Goal: Task Accomplishment & Management: Manage account settings

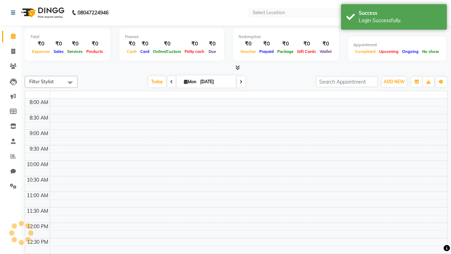
select select "en"
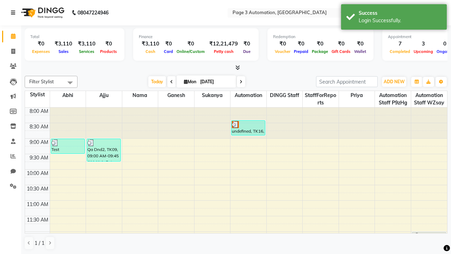
click at [14, 13] on icon at bounding box center [13, 12] width 4 height 5
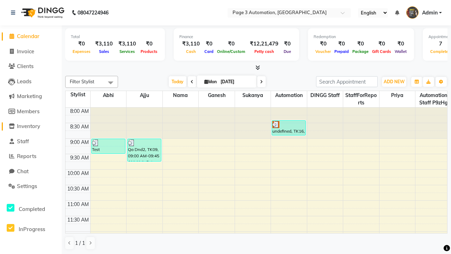
click at [31, 126] on span "Inventory" at bounding box center [28, 126] width 23 height 7
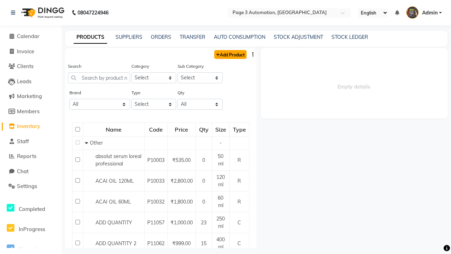
click at [230, 54] on link "Add Product" at bounding box center [230, 54] width 32 height 9
select select "true"
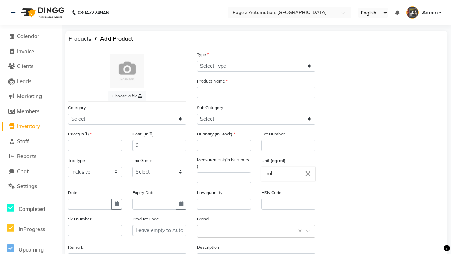
select select "C"
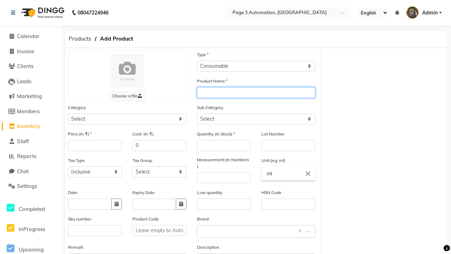
type input "Automation Product Fkaj4"
select select "1000"
select select "1002"
type input "Automation Product Fkaj4"
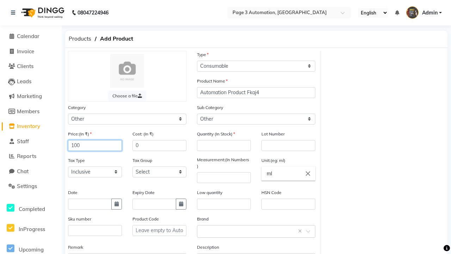
type input "100"
type input "150"
type input "100"
type input "1000"
type textarea "This Product is Created by Automation"
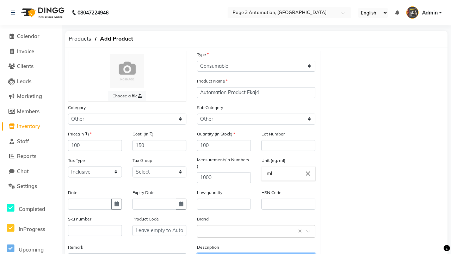
scroll to position [8, 0]
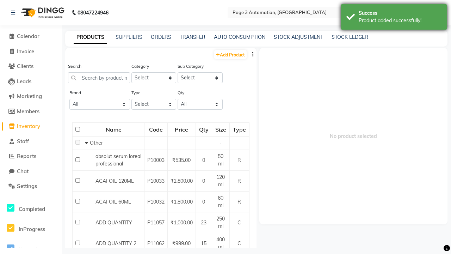
click at [394, 18] on div "Product added successfully!" at bounding box center [399, 20] width 83 height 7
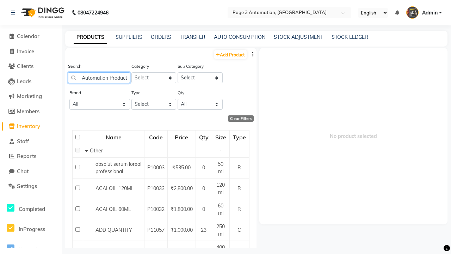
scroll to position [0, 14]
type input "Automation Product Fkaj4"
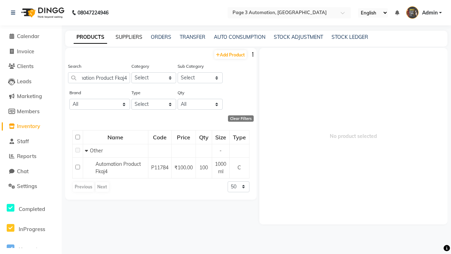
click at [129, 37] on link "SUPPLIERS" at bounding box center [128, 37] width 27 height 6
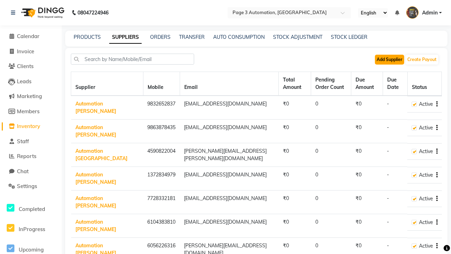
click at [389, 59] on button "Add Supplier" at bounding box center [389, 60] width 29 height 10
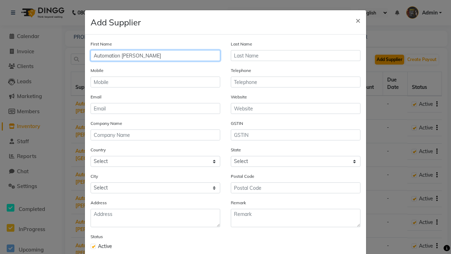
type input "Automation [PERSON_NAME]"
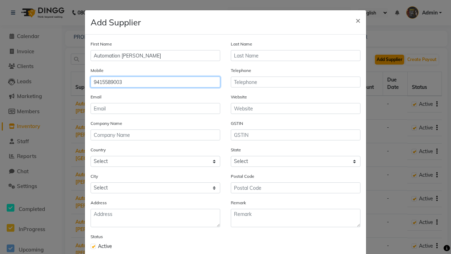
type input "9415589003"
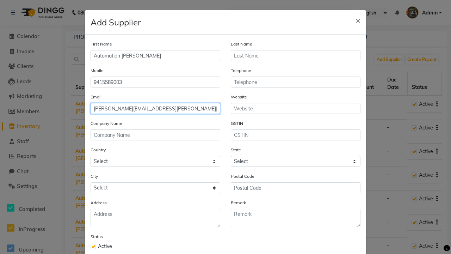
type input "[PERSON_NAME][EMAIL_ADDRESS][PERSON_NAME][DOMAIN_NAME]"
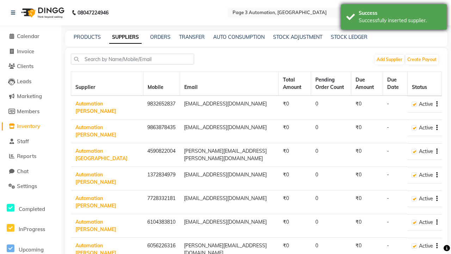
click at [394, 18] on div "Successfully inserted supplier." at bounding box center [399, 20] width 83 height 7
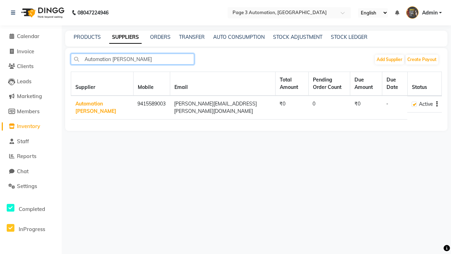
type input "Automation [PERSON_NAME]"
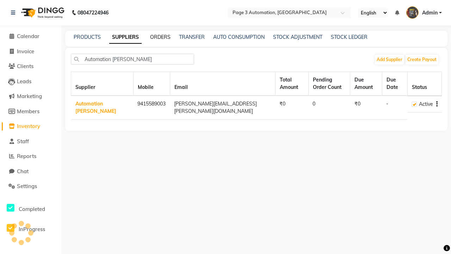
click at [160, 37] on link "ORDERS" at bounding box center [160, 37] width 20 height 6
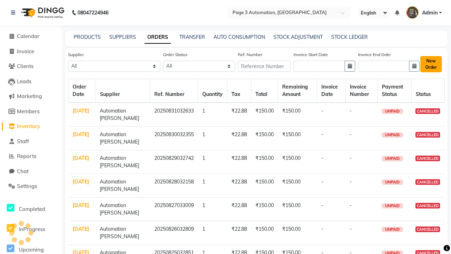
click at [430, 64] on button "New Order" at bounding box center [430, 64] width 21 height 16
select select "true"
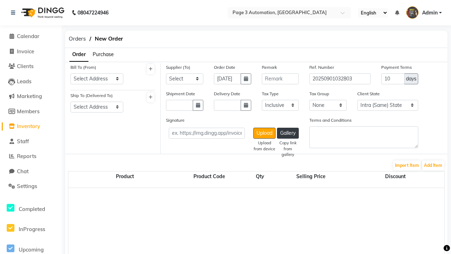
select select "3529"
select select "1325"
select select "1326"
select select "5755"
click at [433, 165] on button "Add Item" at bounding box center [433, 165] width 22 height 10
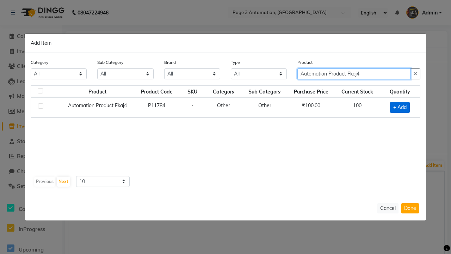
type input "Automation Product Fkaj4"
click at [400, 107] on span "+ Add" at bounding box center [400, 107] width 20 height 11
checkbox input "true"
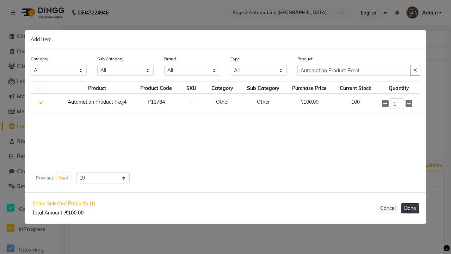
click at [410, 208] on button "Done" at bounding box center [410, 208] width 18 height 10
select select "3529"
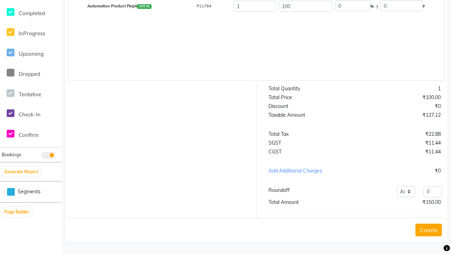
click at [428, 229] on button "Create" at bounding box center [428, 229] width 26 height 13
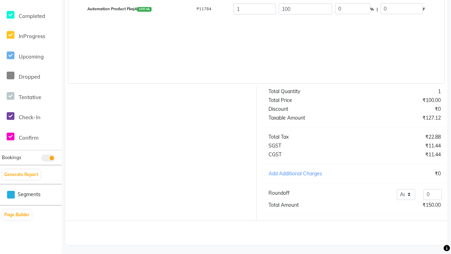
scroll to position [178, 0]
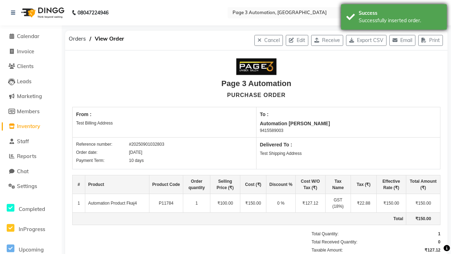
click at [394, 18] on div "Successfully inserted order." at bounding box center [399, 20] width 83 height 7
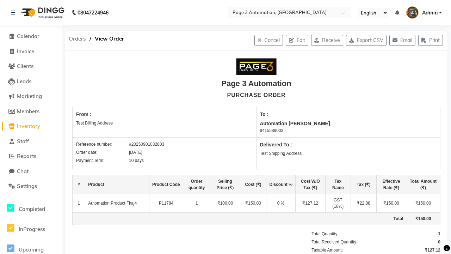
click at [77, 39] on span "Orders" at bounding box center [77, 38] width 24 height 13
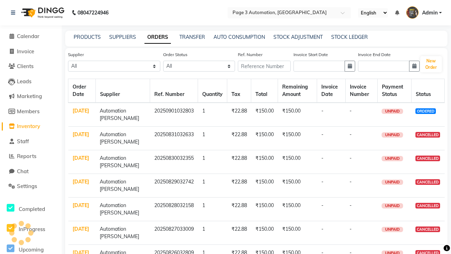
select select "5755"
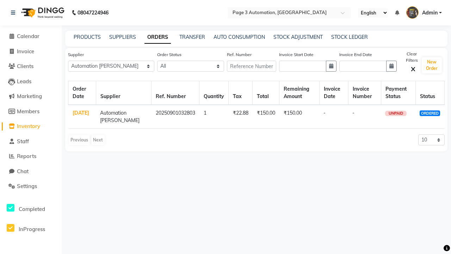
click at [157, 37] on link "ORDERS" at bounding box center [157, 37] width 26 height 13
click at [81, 113] on link "[DATE]" at bounding box center [81, 113] width 17 height 6
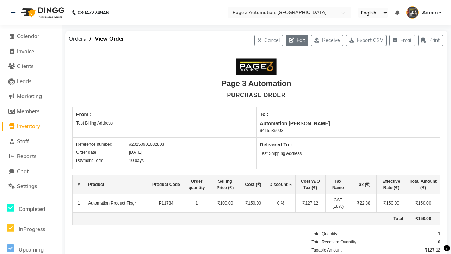
click at [289, 40] on icon "button" at bounding box center [293, 40] width 8 height 5
select select "1325"
select select "1326"
select select "5755"
select select "true"
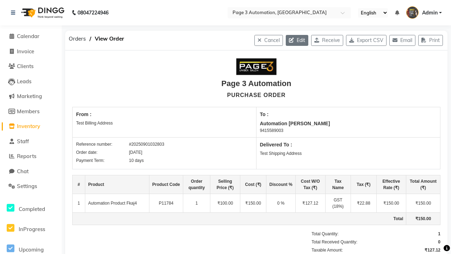
select select "3529"
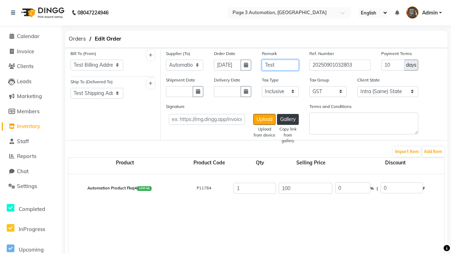
type input "Test"
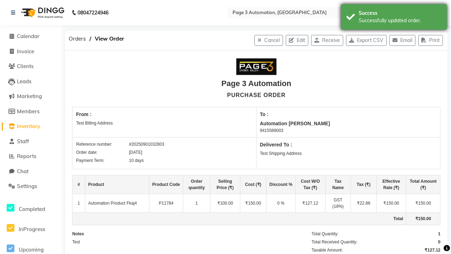
click at [394, 18] on div "Successfully updated order." at bounding box center [399, 20] width 83 height 7
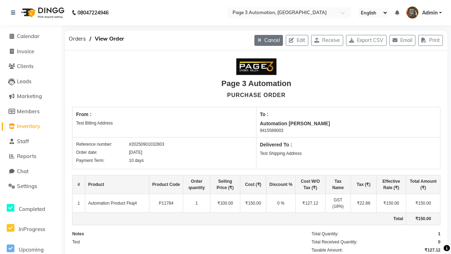
click at [261, 40] on button "Cancel" at bounding box center [268, 40] width 29 height 11
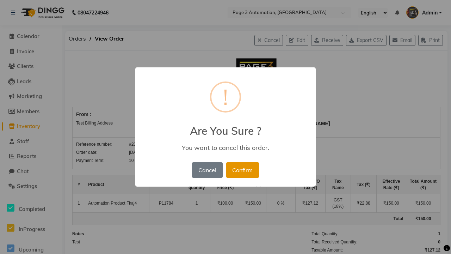
click at [242, 169] on button "Confirm" at bounding box center [242, 169] width 33 height 15
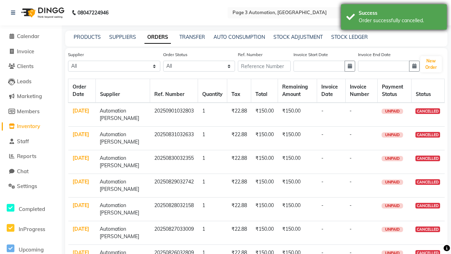
click at [394, 18] on div "Order successfully cancelled." at bounding box center [399, 20] width 83 height 7
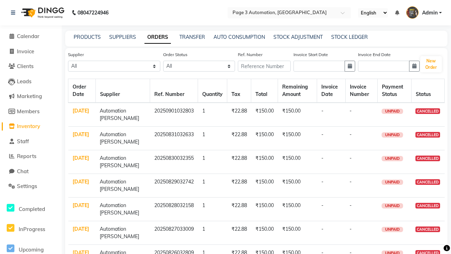
select select "5755"
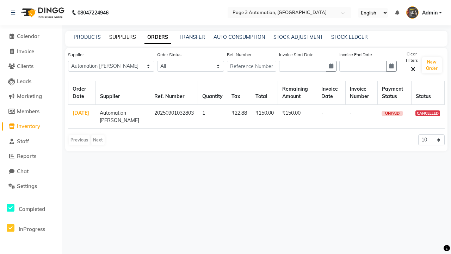
click at [123, 37] on link "SUPPLIERS" at bounding box center [122, 37] width 27 height 6
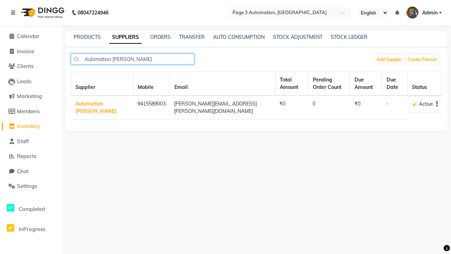
type input "Automation [PERSON_NAME]"
click at [436, 104] on icon "button" at bounding box center [436, 104] width 1 height 0
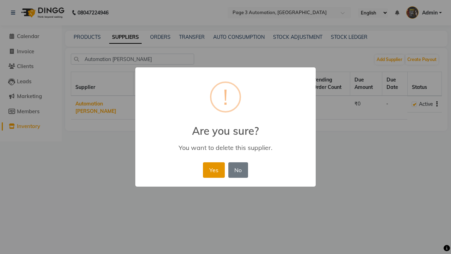
click at [213, 169] on button "Yes" at bounding box center [213, 169] width 21 height 15
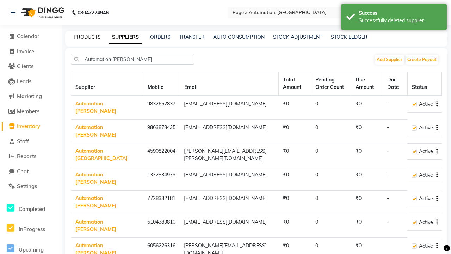
click at [394, 18] on div "Successfully deleted supplier." at bounding box center [399, 20] width 83 height 7
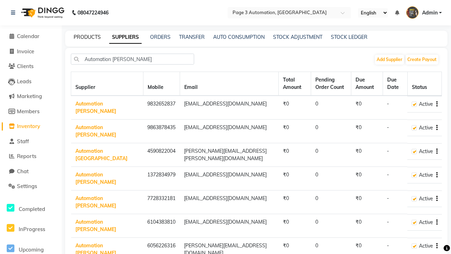
click at [87, 37] on link "PRODUCTS" at bounding box center [87, 37] width 27 height 6
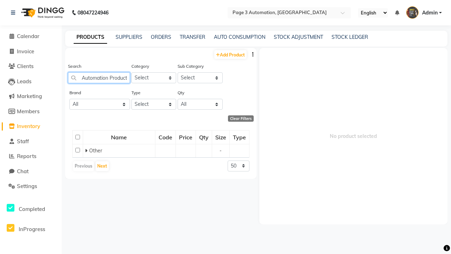
scroll to position [0, 14]
type input "Automation Product Fkaj4"
